Goal: Find specific page/section: Find specific page/section

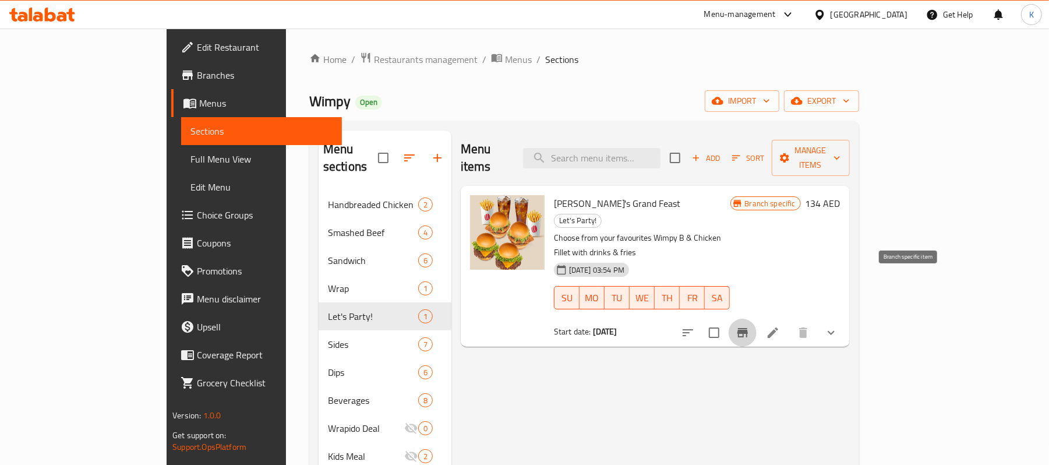
click at [749, 325] on icon "Branch-specific-item" at bounding box center [742, 332] width 14 height 14
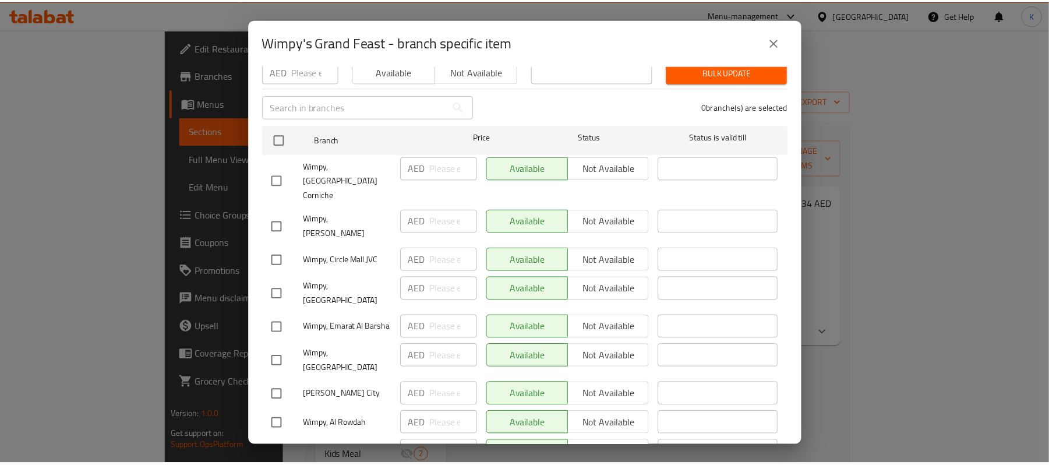
scroll to position [226, 0]
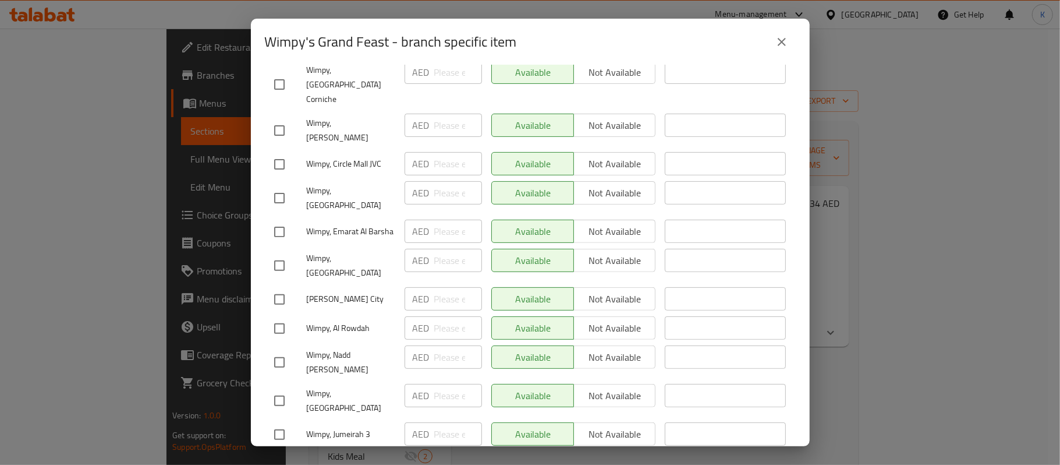
click at [788, 24] on div "Wimpy's Grand Feast - branch specific item" at bounding box center [530, 42] width 559 height 47
click at [780, 38] on icon "close" at bounding box center [782, 42] width 14 height 14
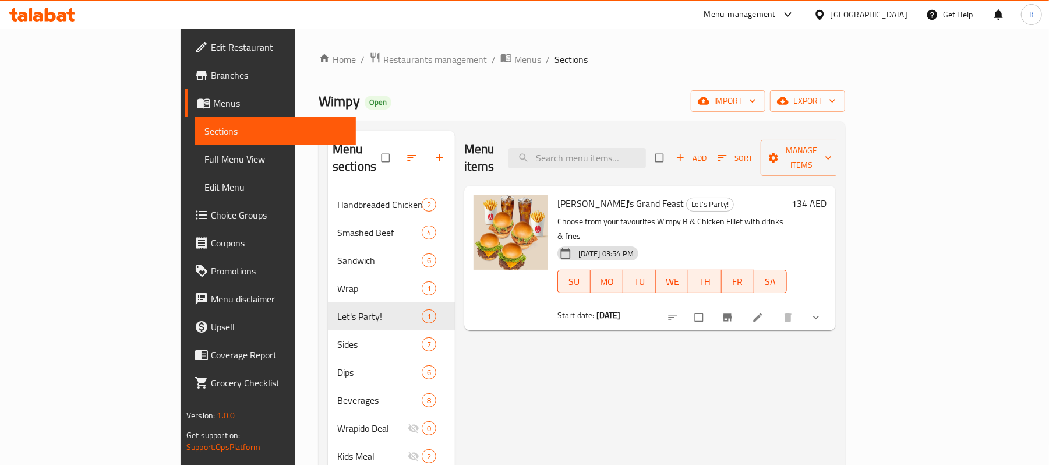
click at [848, 17] on div "[GEOGRAPHIC_DATA]" at bounding box center [868, 14] width 77 height 13
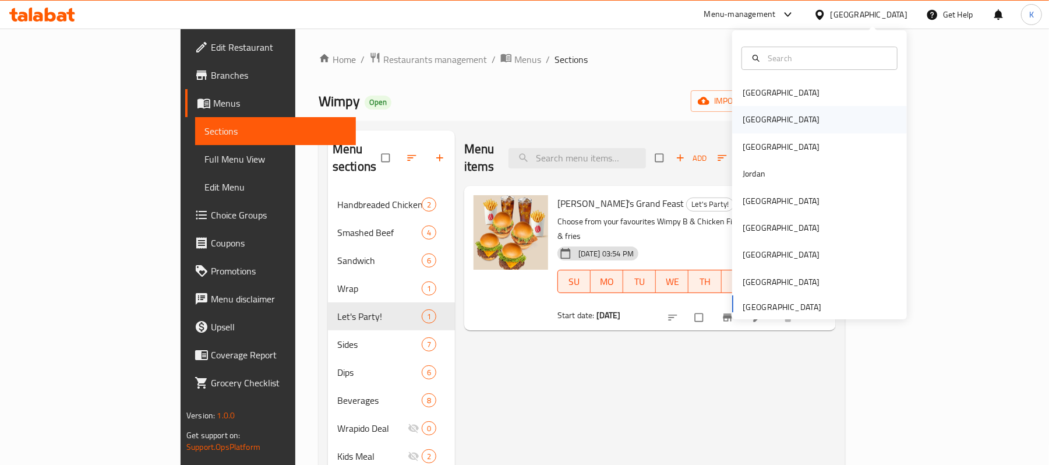
click at [742, 122] on div "[GEOGRAPHIC_DATA]" at bounding box center [780, 119] width 77 height 13
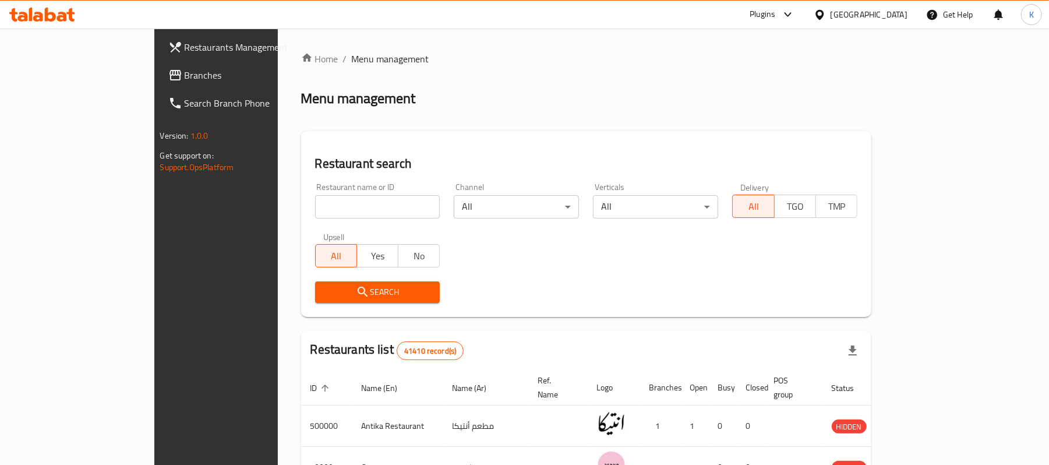
click at [775, 12] on div "Plugins" at bounding box center [762, 15] width 26 height 14
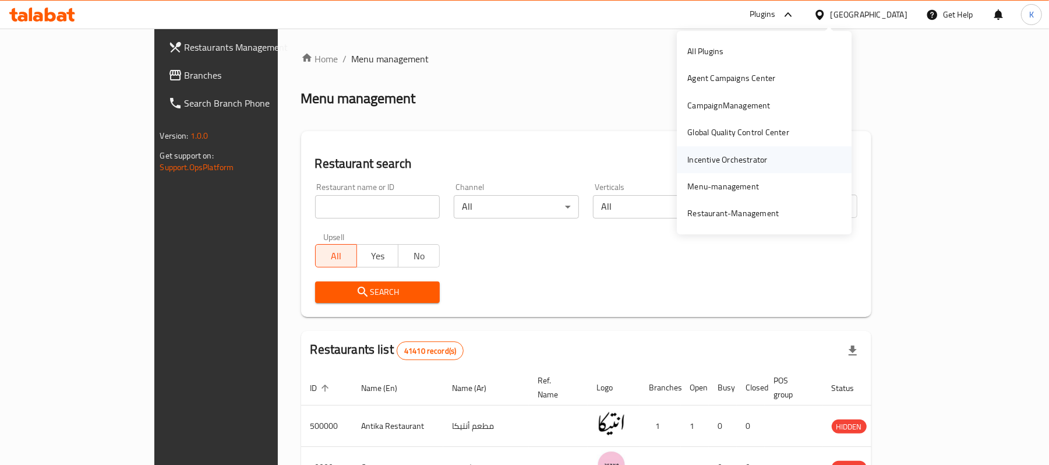
click at [715, 160] on div "Incentive Orchestrator" at bounding box center [727, 159] width 80 height 13
